Goal: Check status: Check status

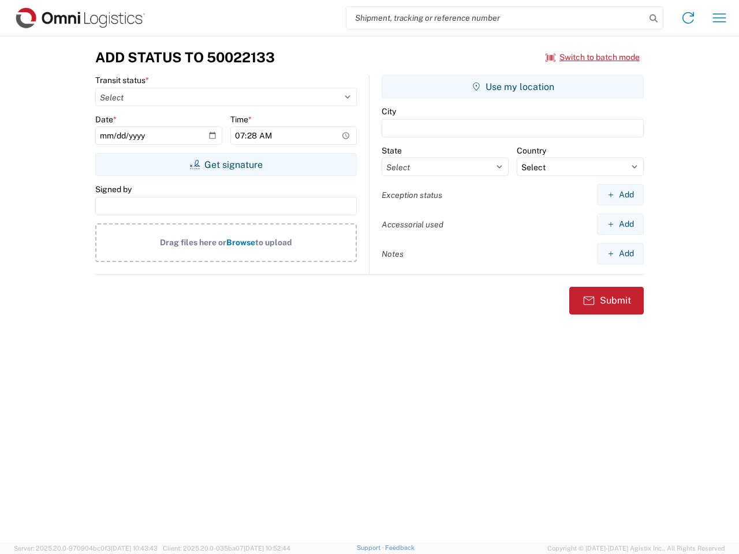
click at [496, 18] on input "search" at bounding box center [495, 18] width 299 height 22
click at [653, 18] on icon at bounding box center [653, 18] width 16 height 16
click at [688, 18] on icon at bounding box center [688, 18] width 18 height 18
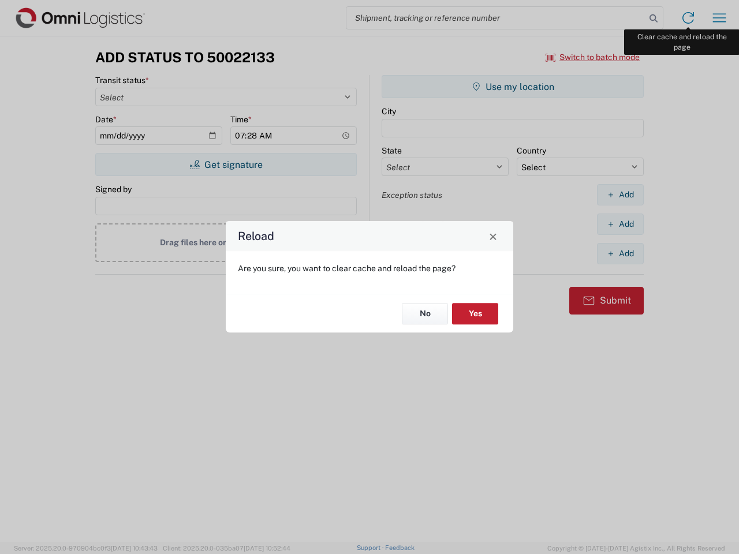
click at [719, 18] on div "Reload Are you sure, you want to clear cache and reload the page? No Yes" at bounding box center [369, 277] width 739 height 554
click at [593, 57] on div "Reload Are you sure, you want to clear cache and reload the page? No Yes" at bounding box center [369, 277] width 739 height 554
click at [226, 164] on div "Reload Are you sure, you want to clear cache and reload the page? No Yes" at bounding box center [369, 277] width 739 height 554
click at [512, 87] on div "Reload Are you sure, you want to clear cache and reload the page? No Yes" at bounding box center [369, 277] width 739 height 554
click at [620, 194] on div "Reload Are you sure, you want to clear cache and reload the page? No Yes" at bounding box center [369, 277] width 739 height 554
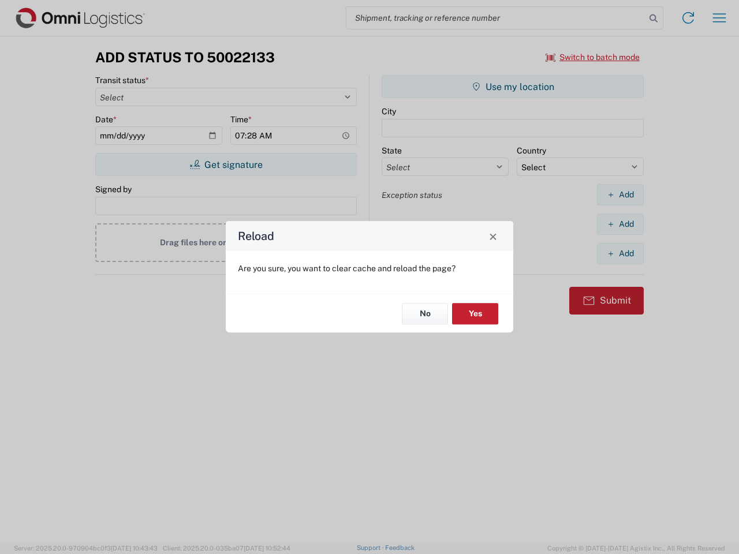
click at [620, 224] on div "Reload Are you sure, you want to clear cache and reload the page? No Yes" at bounding box center [369, 277] width 739 height 554
click at [620, 253] on div "Reload Are you sure, you want to clear cache and reload the page? No Yes" at bounding box center [369, 277] width 739 height 554
